Goal: Information Seeking & Learning: Compare options

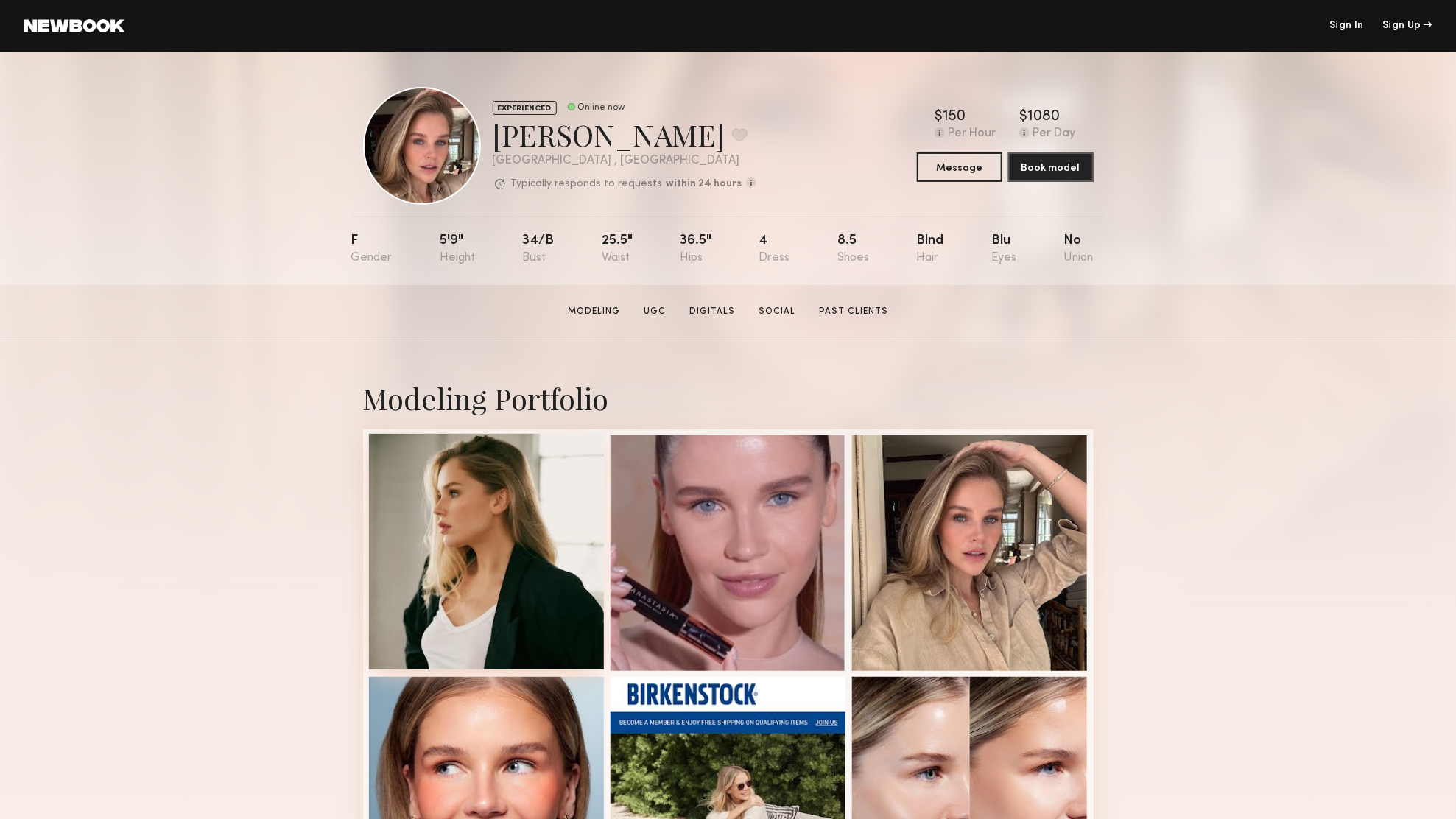
click at [504, 545] on div at bounding box center [486, 551] width 235 height 235
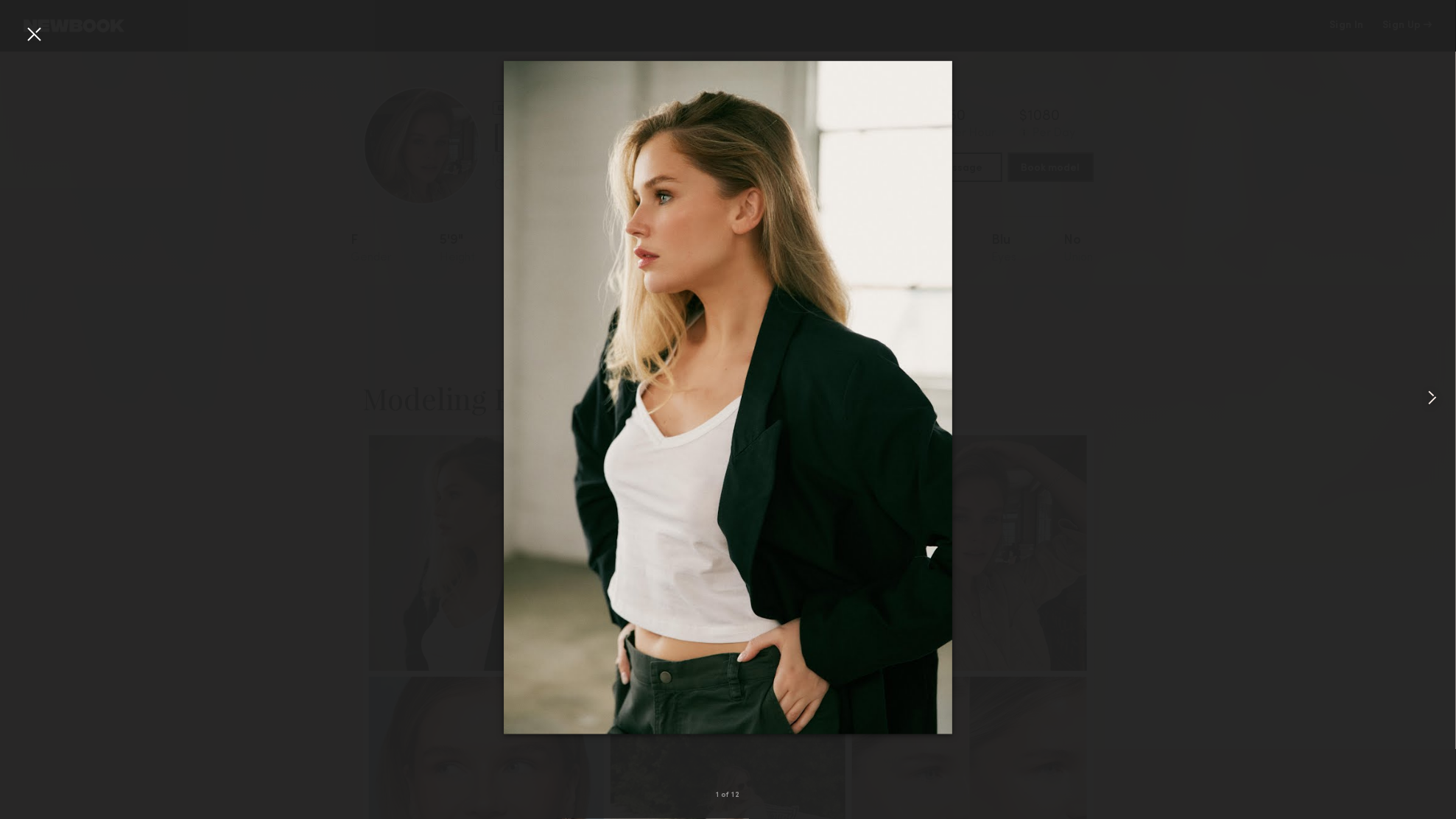
click at [1432, 396] on common-icon at bounding box center [1432, 398] width 23 height 23
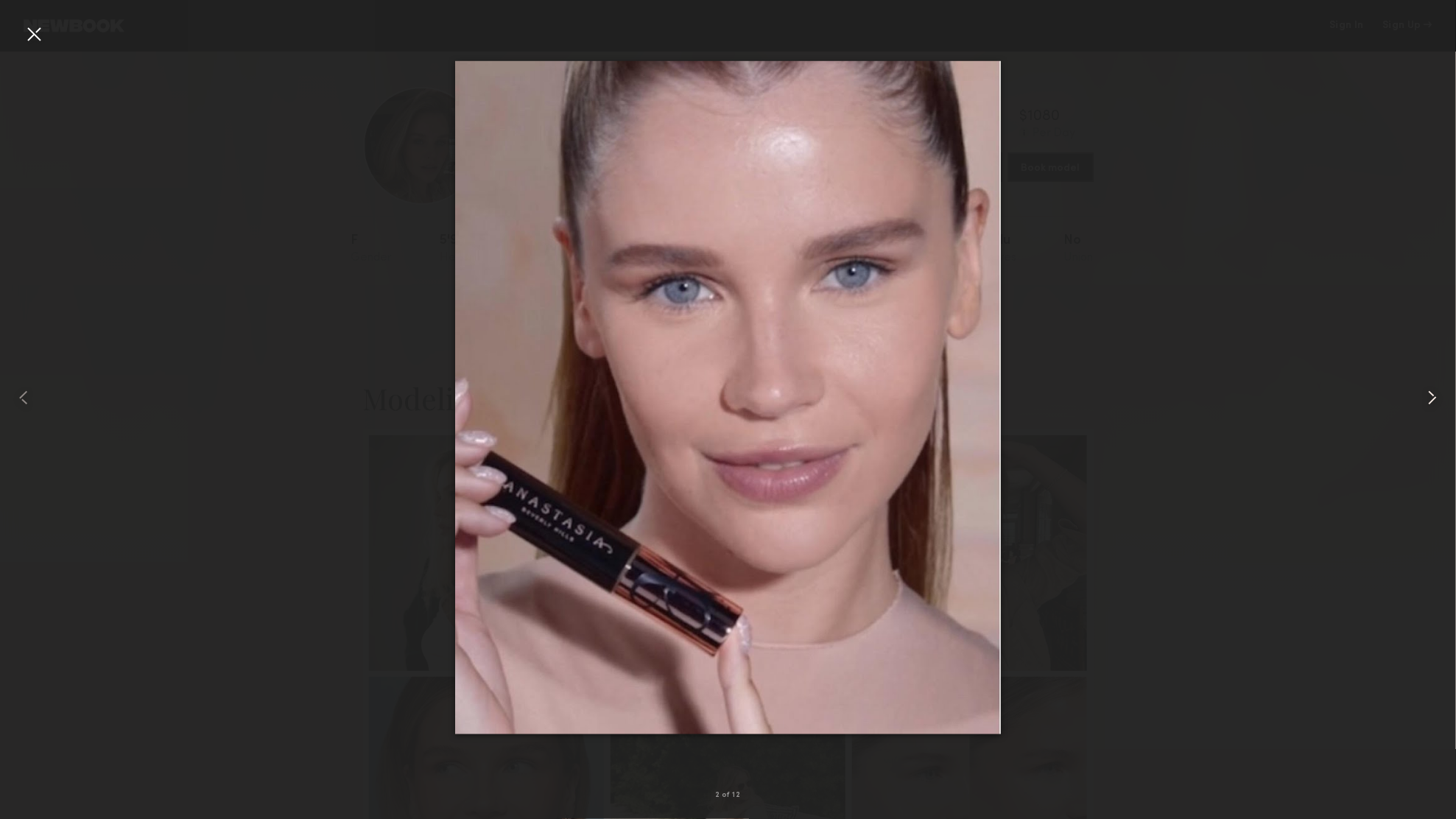
click at [1432, 396] on common-icon at bounding box center [1432, 398] width 23 height 23
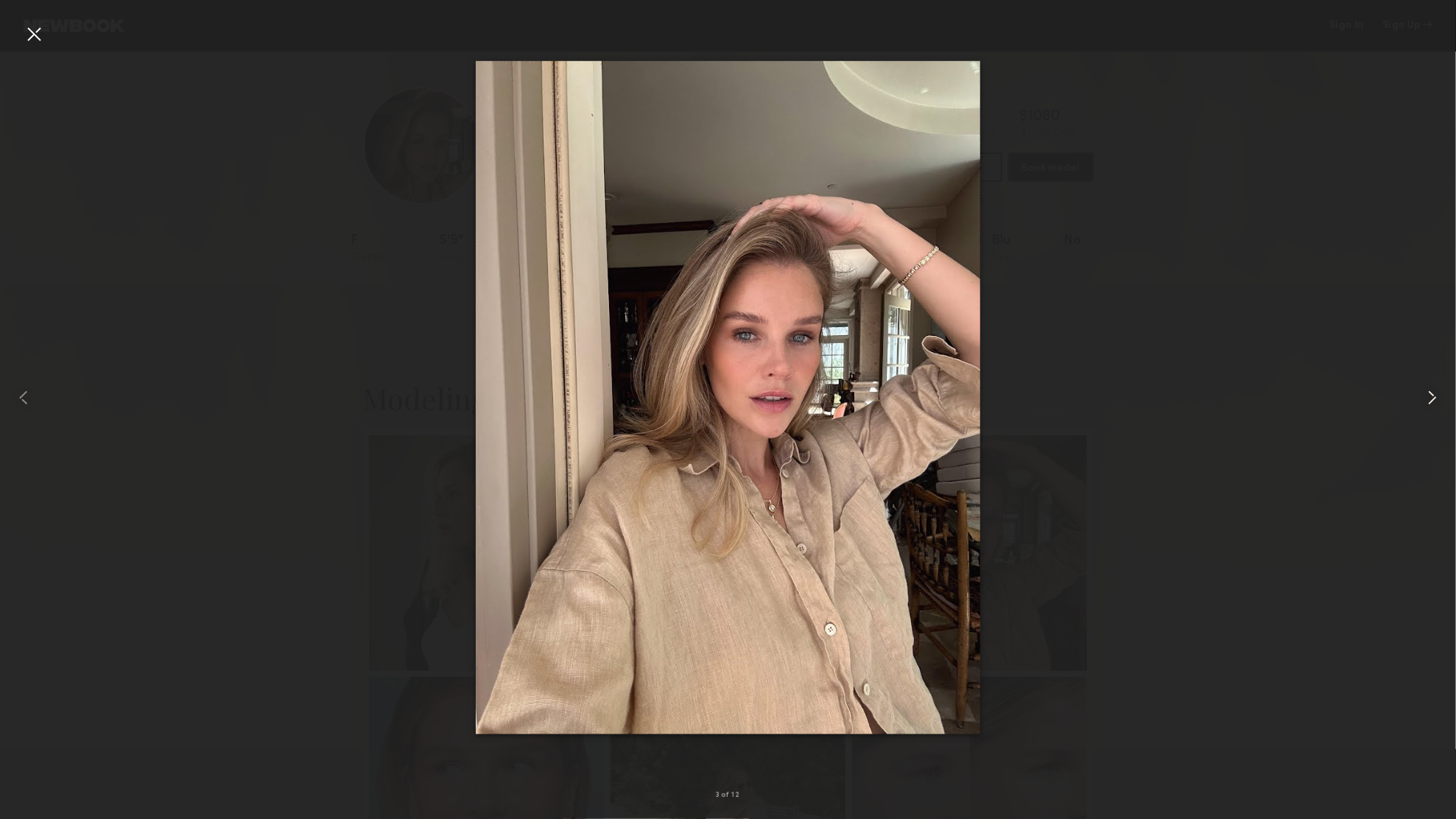
click at [1434, 391] on common-icon at bounding box center [1432, 398] width 23 height 23
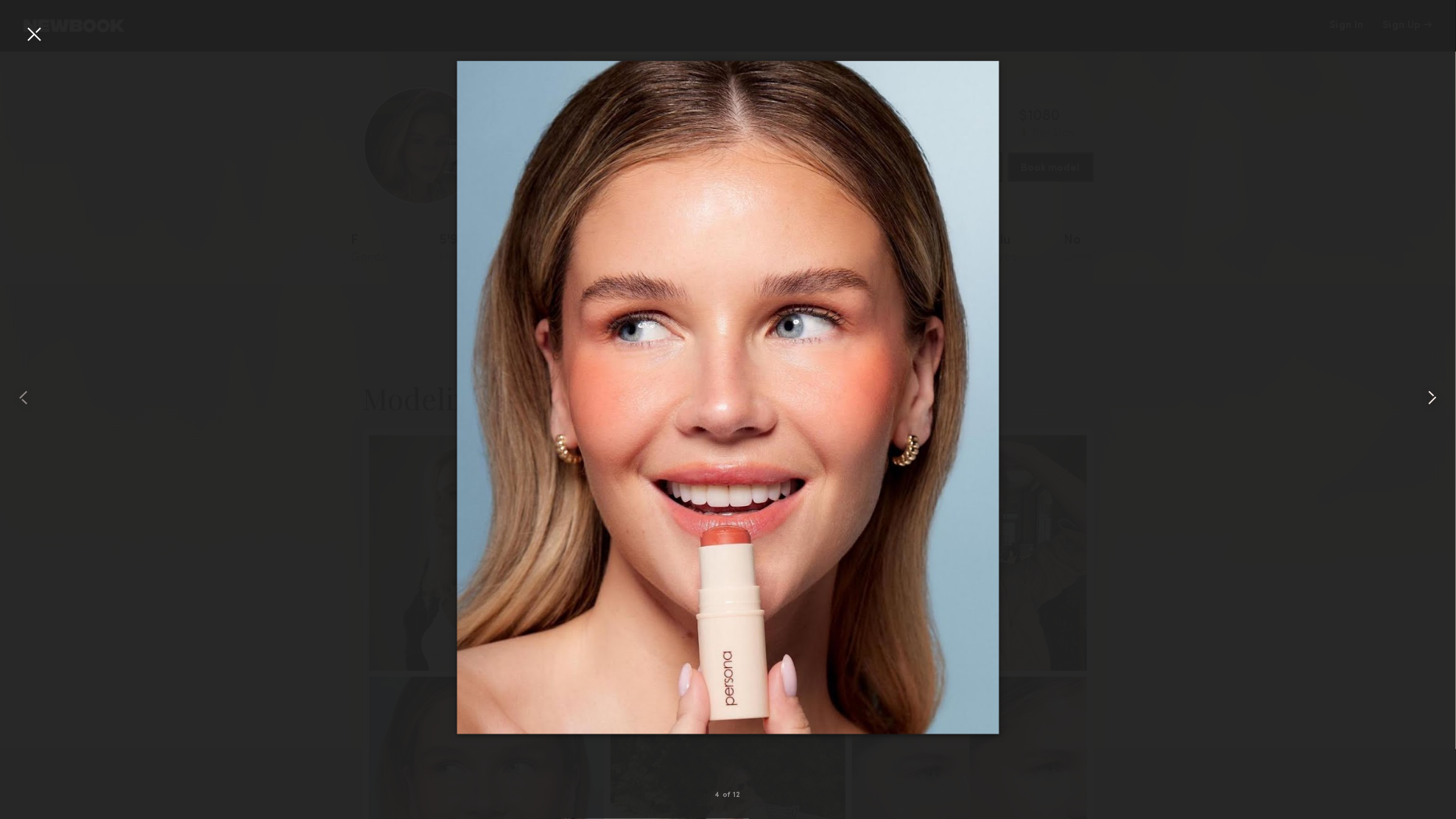
click at [1434, 391] on common-icon at bounding box center [1432, 398] width 23 height 23
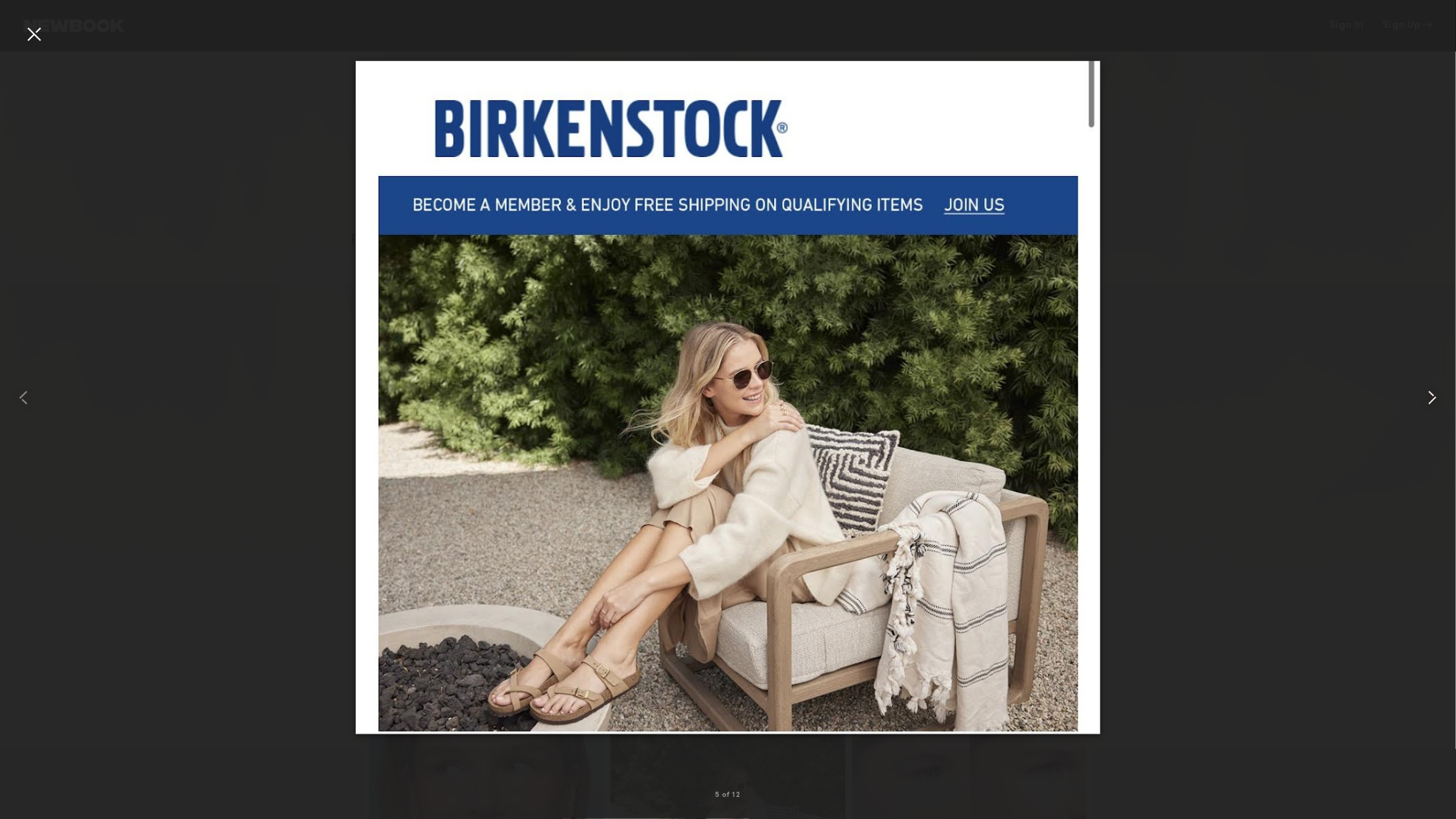
click at [1434, 391] on common-icon at bounding box center [1432, 398] width 23 height 23
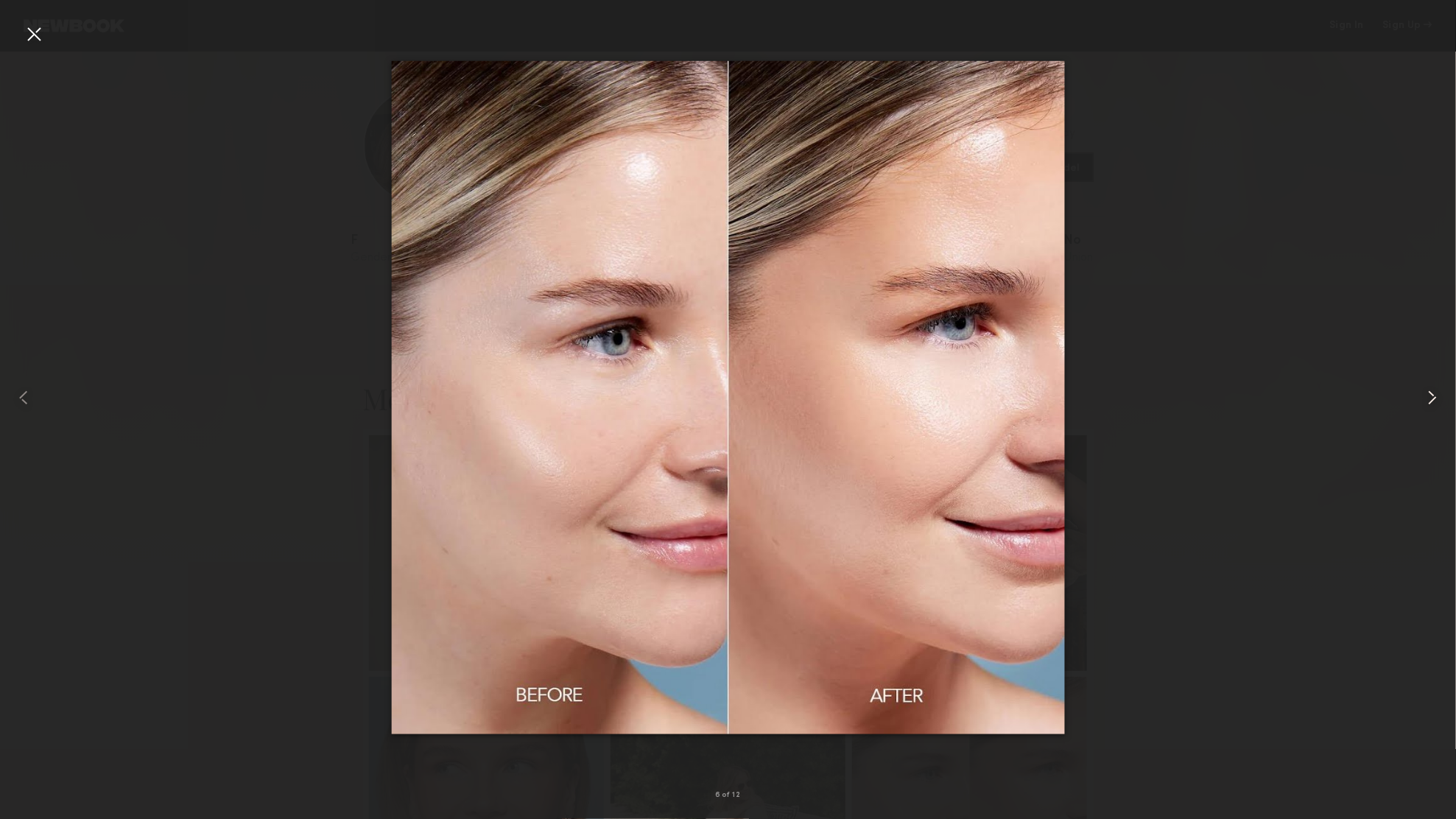
click at [1434, 391] on common-icon at bounding box center [1432, 398] width 23 height 23
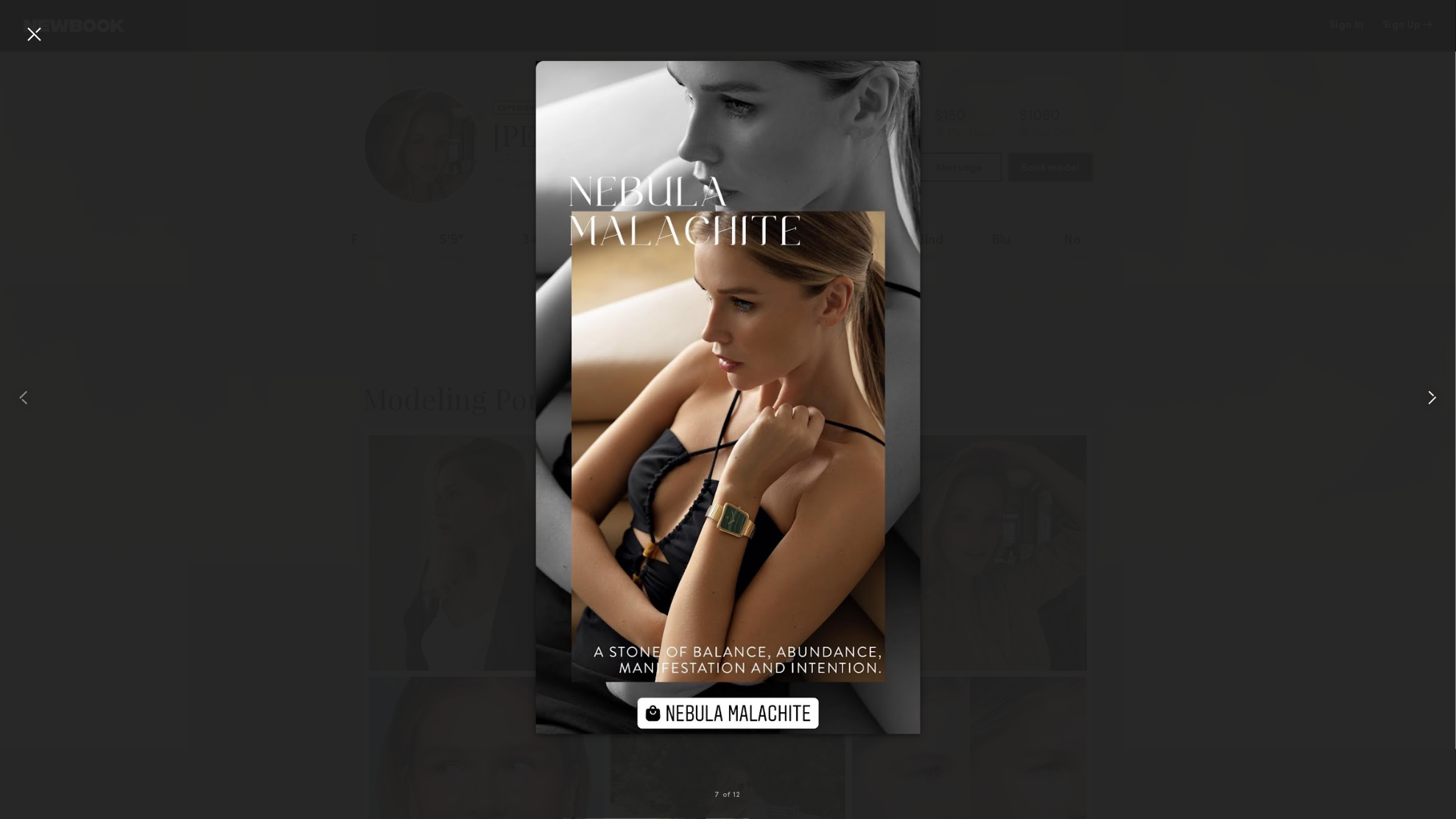
click at [1434, 391] on common-icon at bounding box center [1432, 398] width 23 height 23
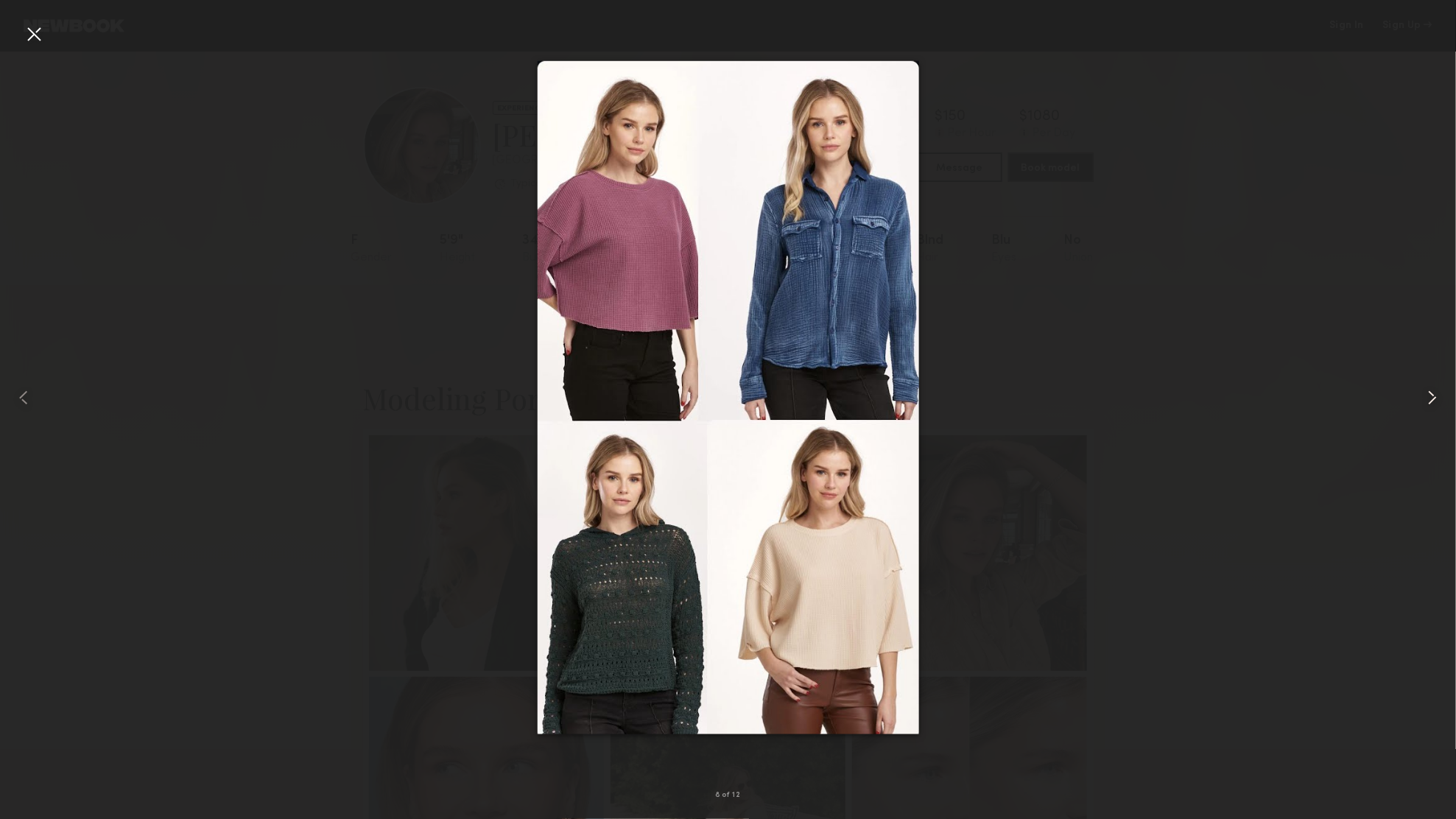
click at [1434, 391] on common-icon at bounding box center [1432, 398] width 23 height 23
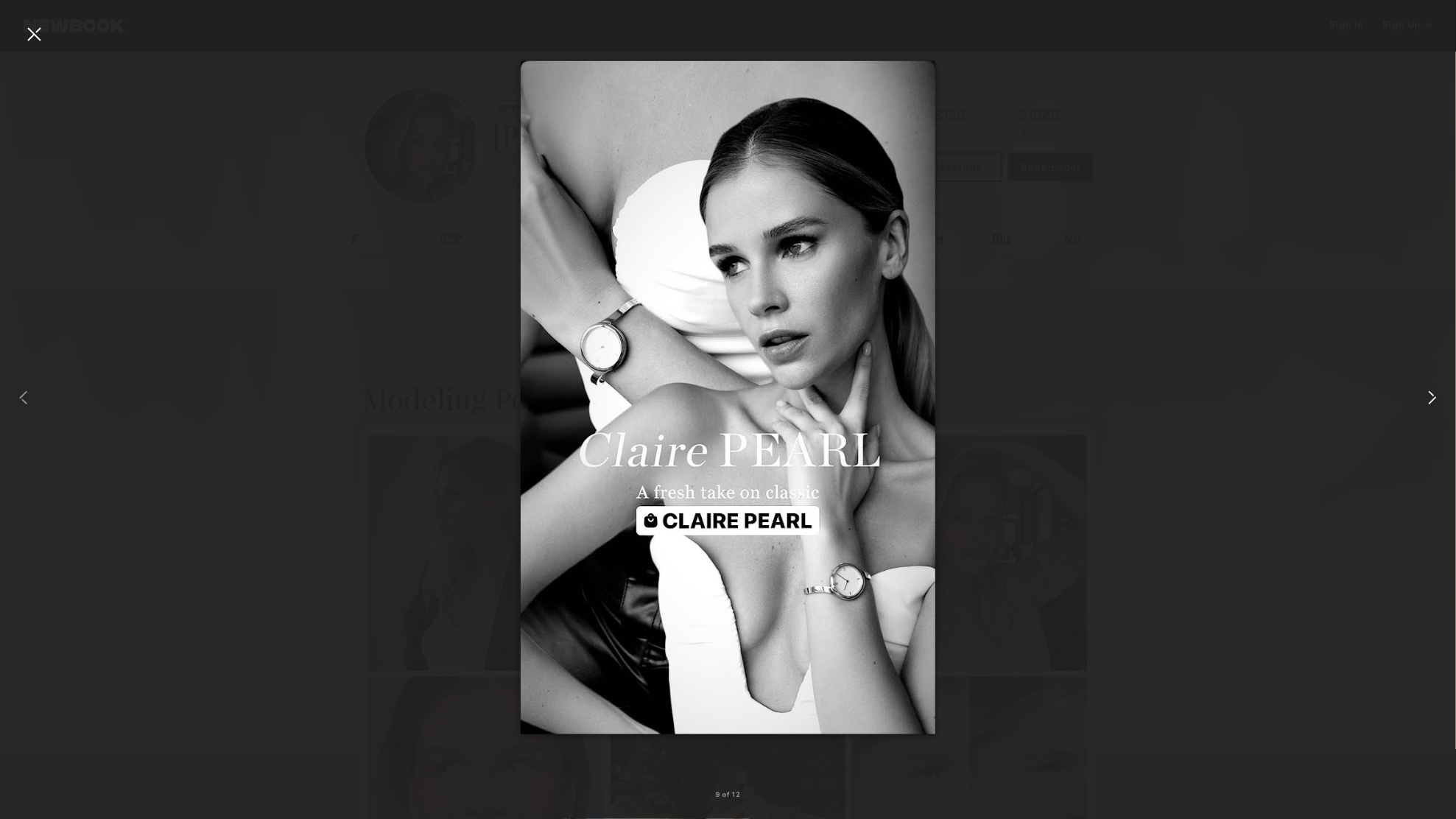
click at [1434, 391] on common-icon at bounding box center [1432, 398] width 23 height 23
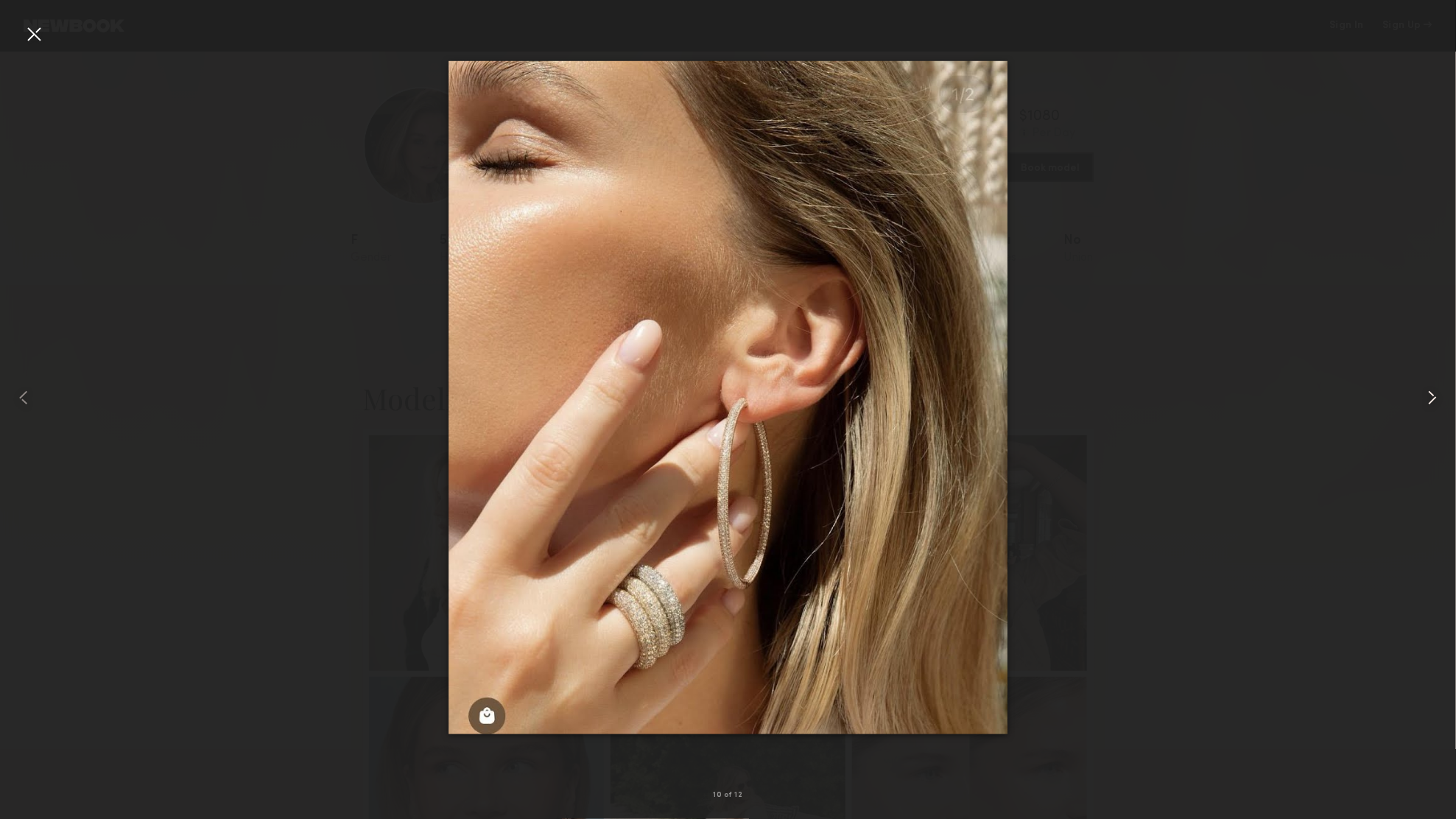
click at [1434, 391] on common-icon at bounding box center [1432, 398] width 23 height 23
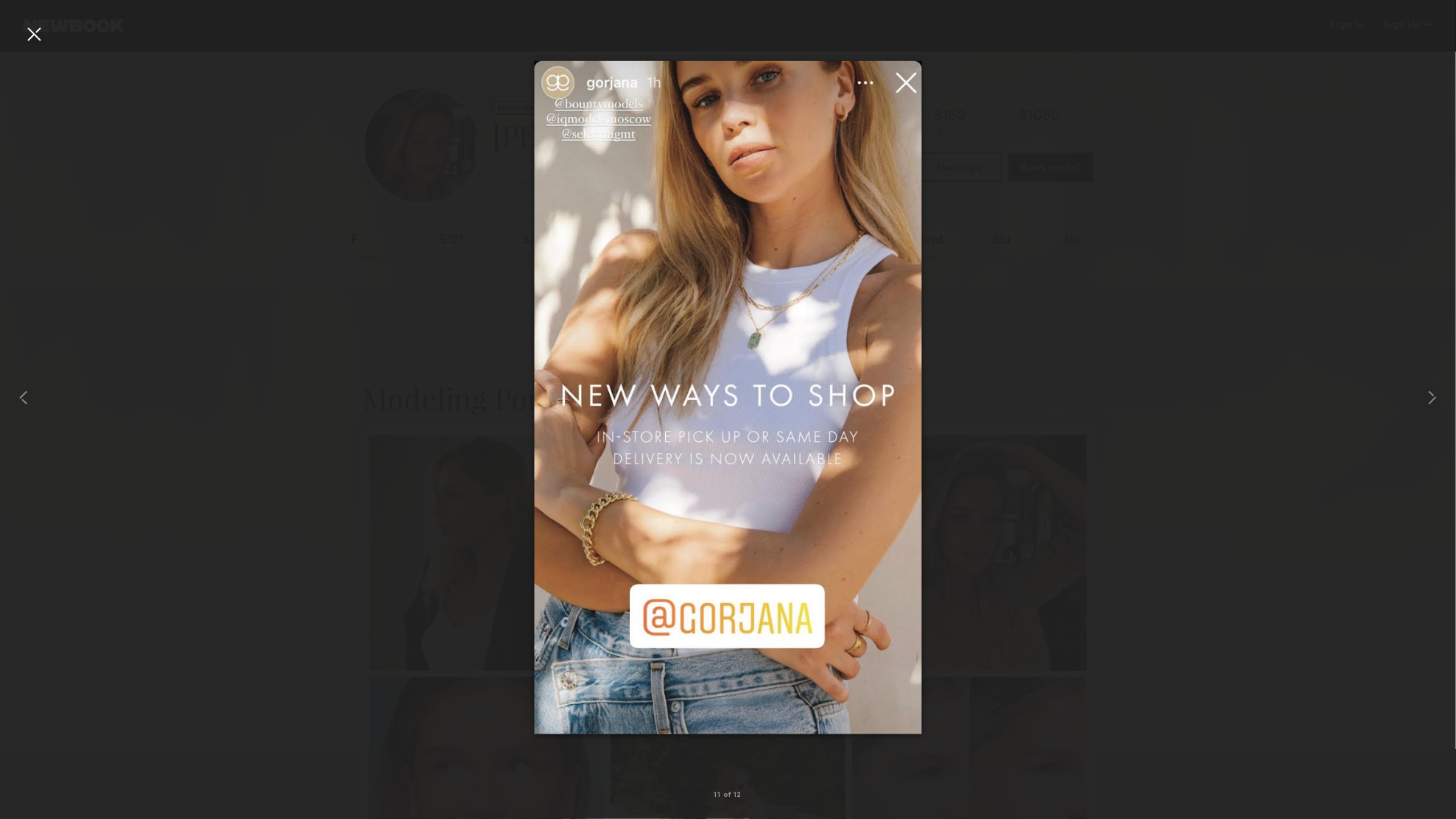
click at [336, 403] on div at bounding box center [728, 398] width 1456 height 749
click at [34, 41] on div at bounding box center [34, 34] width 23 height 23
